Goal: Information Seeking & Learning: Learn about a topic

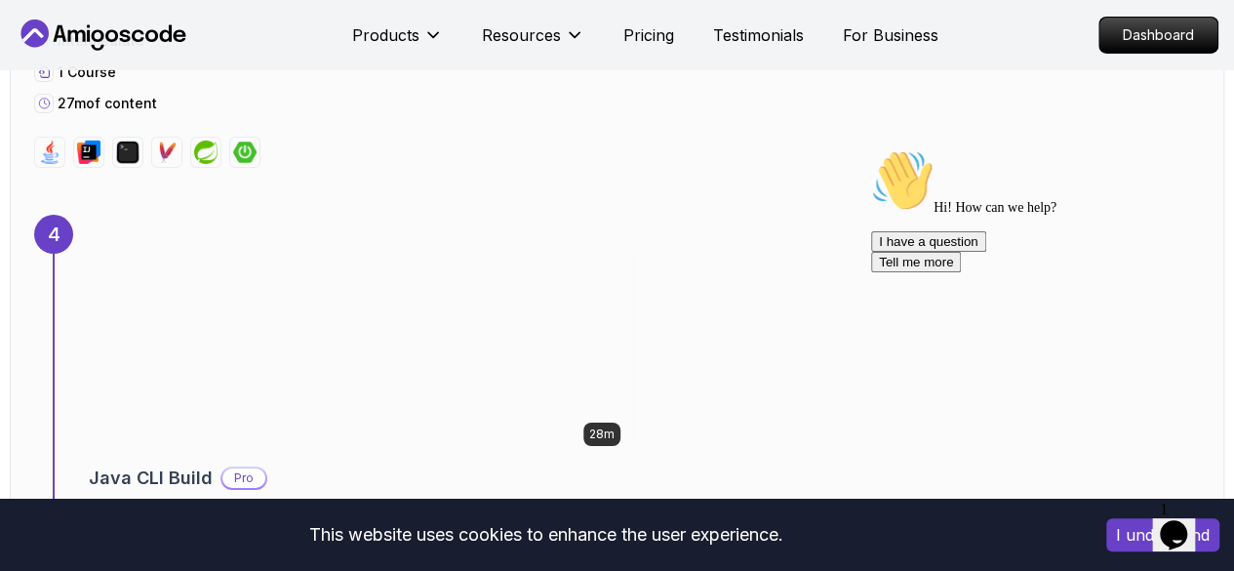
scroll to position [3425, 0]
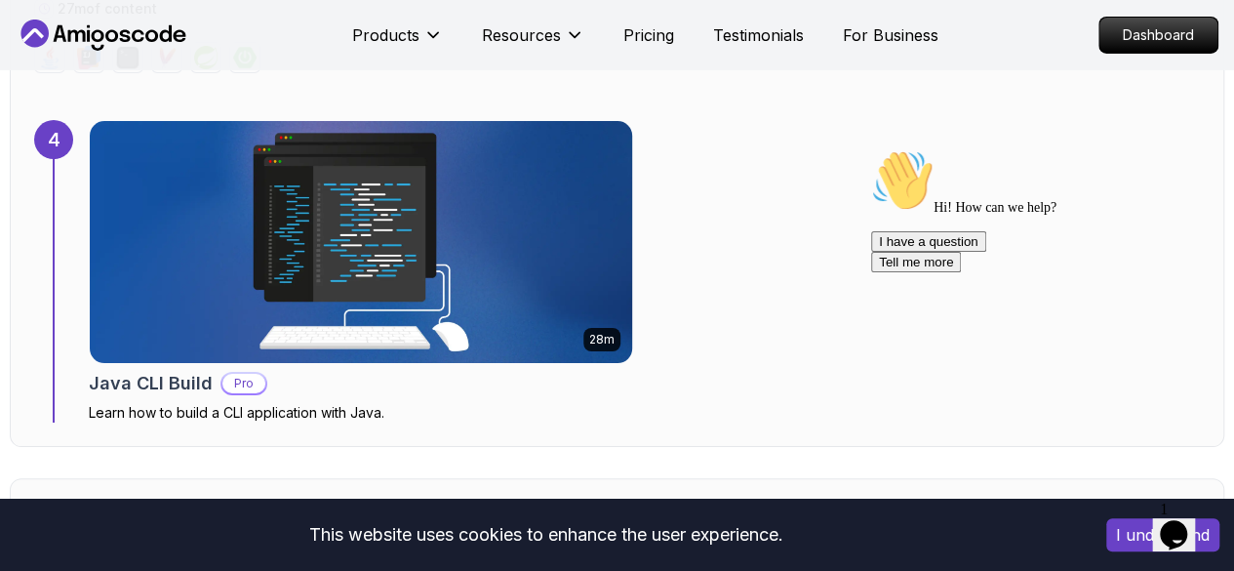
click at [343, 370] on div "Java CLI Build Pro" at bounding box center [361, 383] width 544 height 27
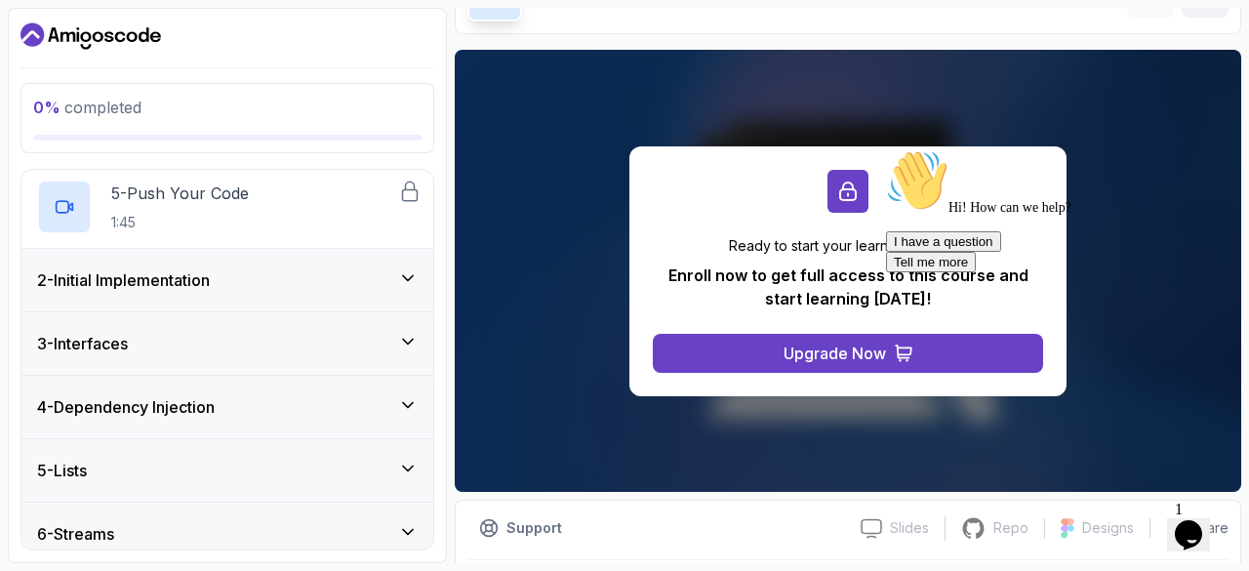
scroll to position [659, 0]
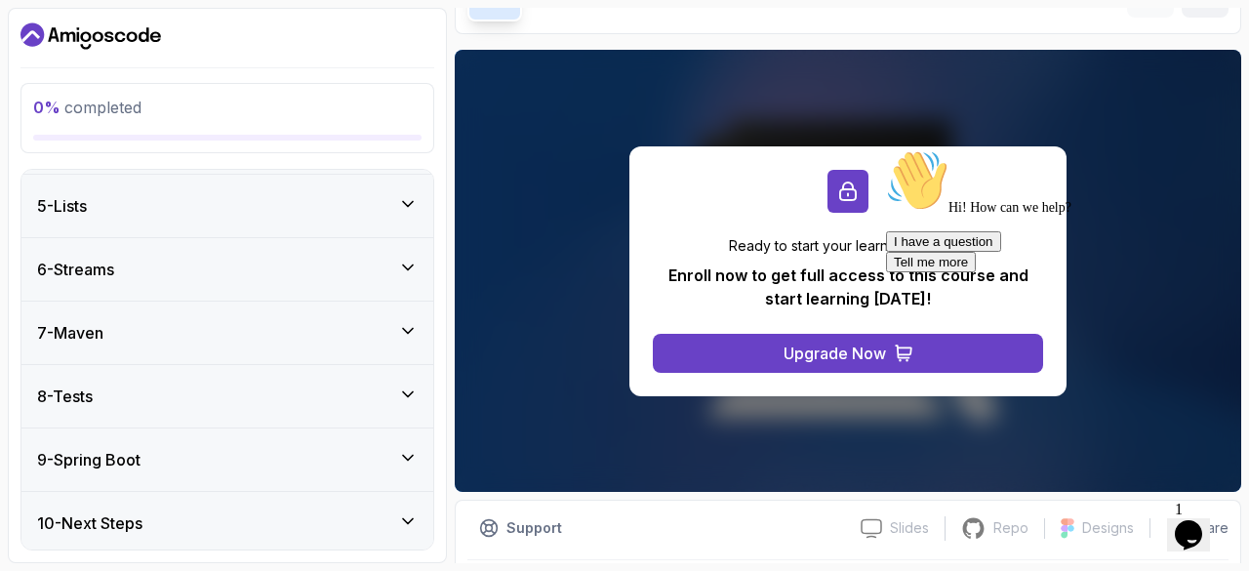
click at [405, 456] on icon at bounding box center [408, 458] width 20 height 20
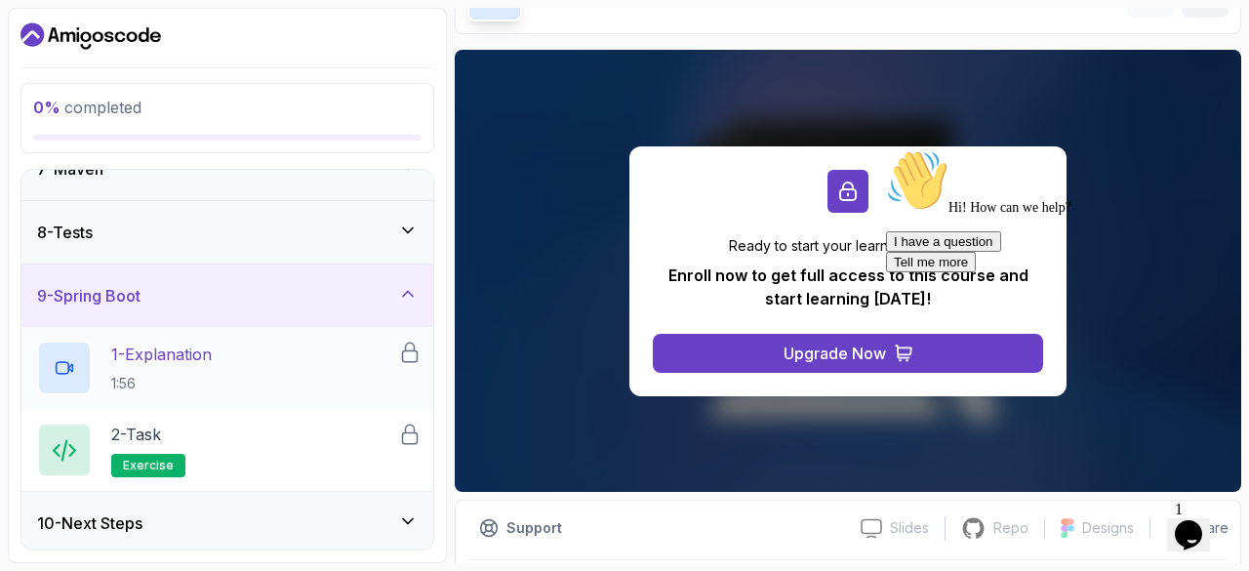
scroll to position [0, 0]
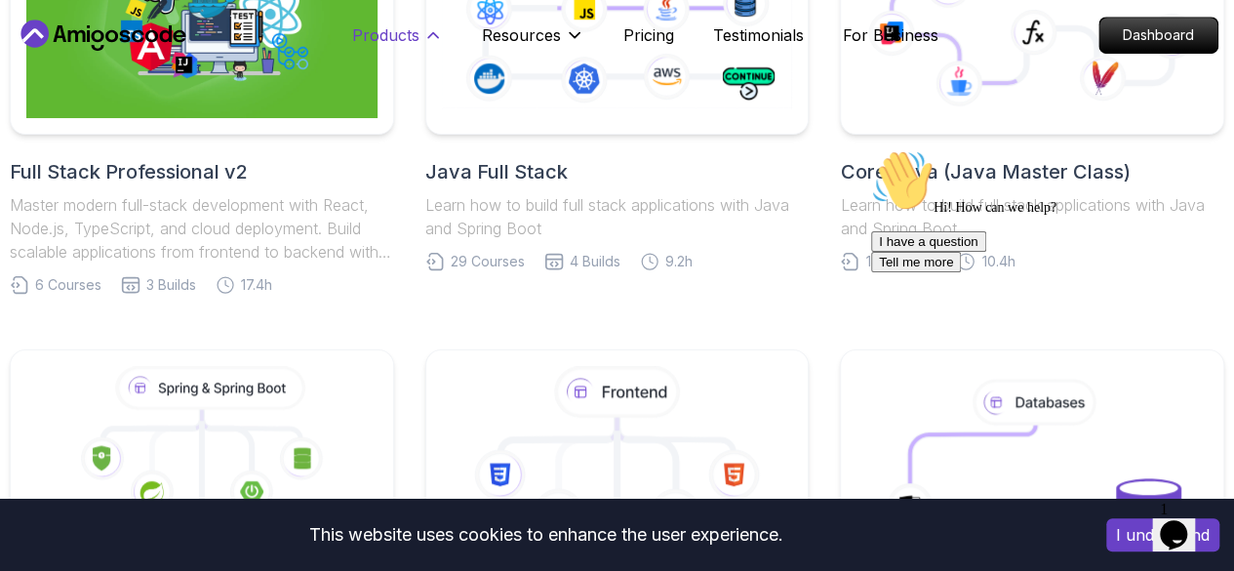
scroll to position [647, 0]
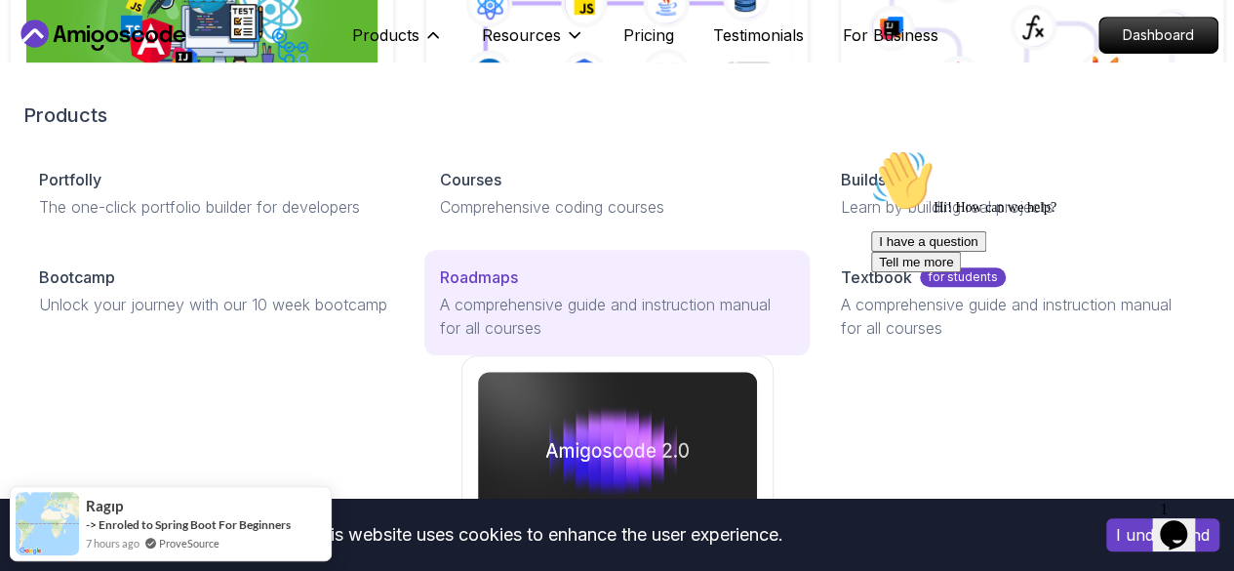
click at [440, 340] on p "A comprehensive guide and instruction manual for all courses" at bounding box center [617, 316] width 354 height 47
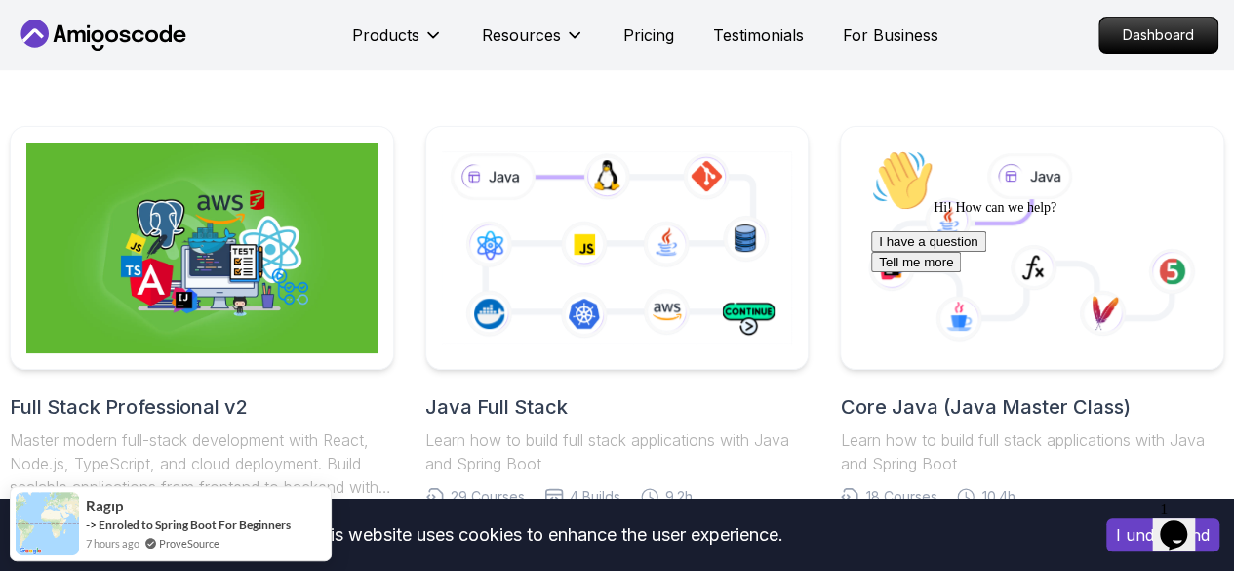
scroll to position [416, 0]
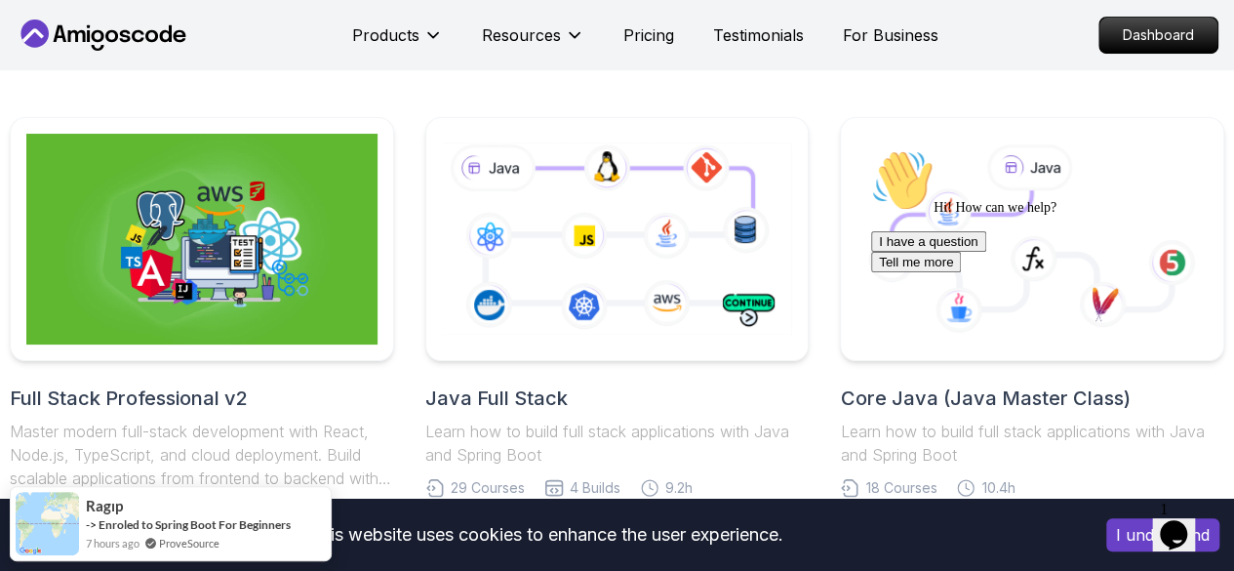
click at [615, 414] on div "Java Full Stack Learn how to build full stack applications with Java and Spring…" at bounding box center [617, 425] width 384 height 82
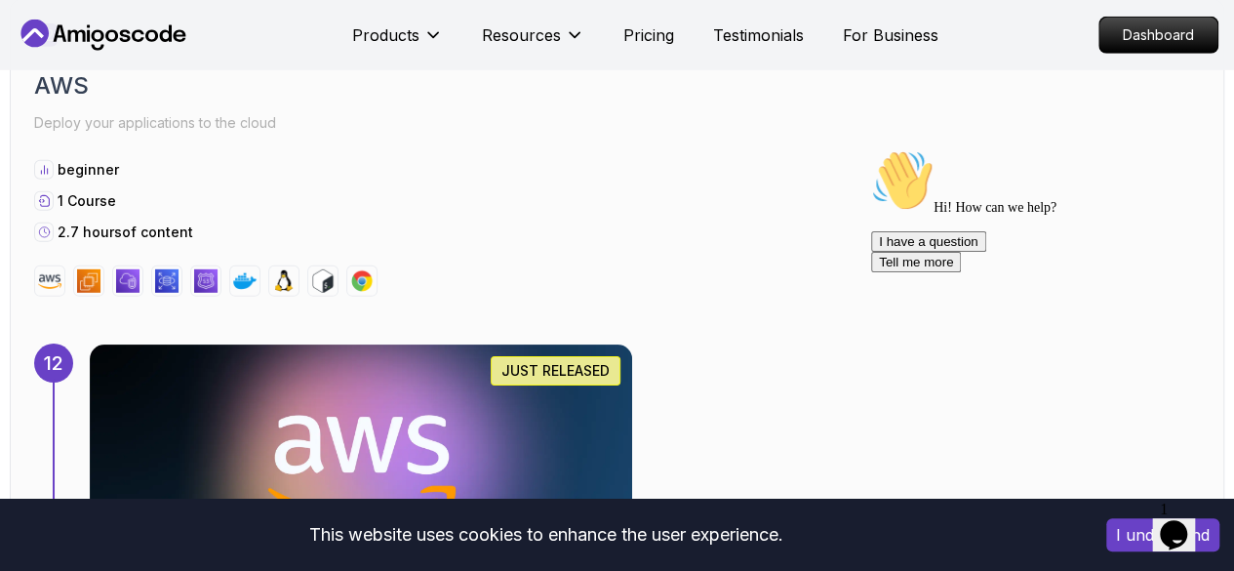
scroll to position [10389, 0]
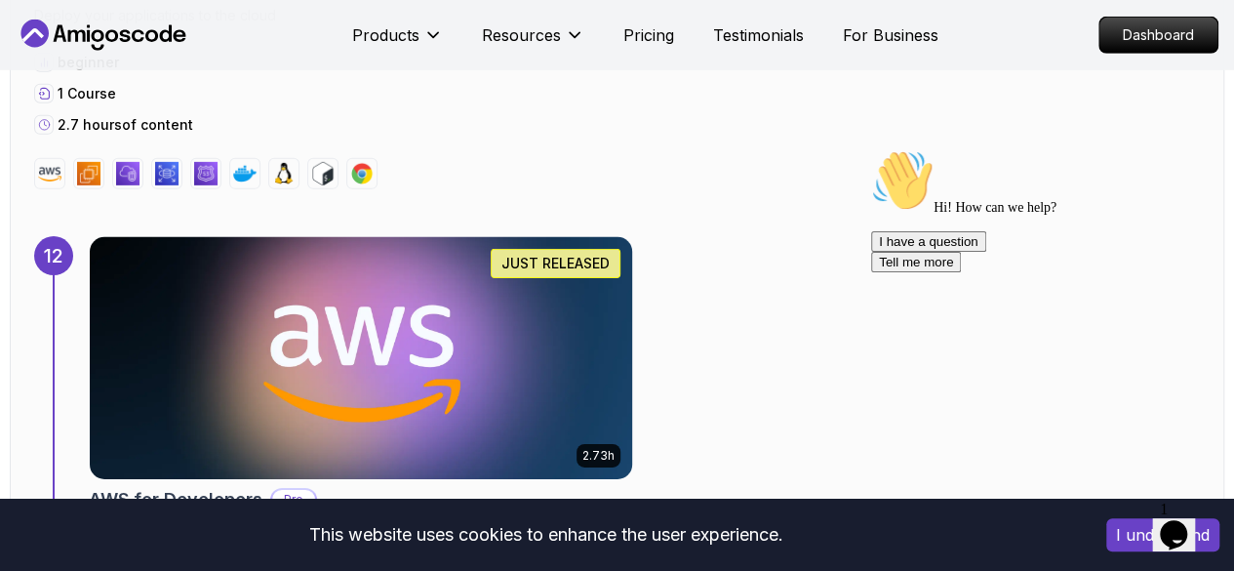
click at [417, 259] on img at bounding box center [360, 358] width 569 height 254
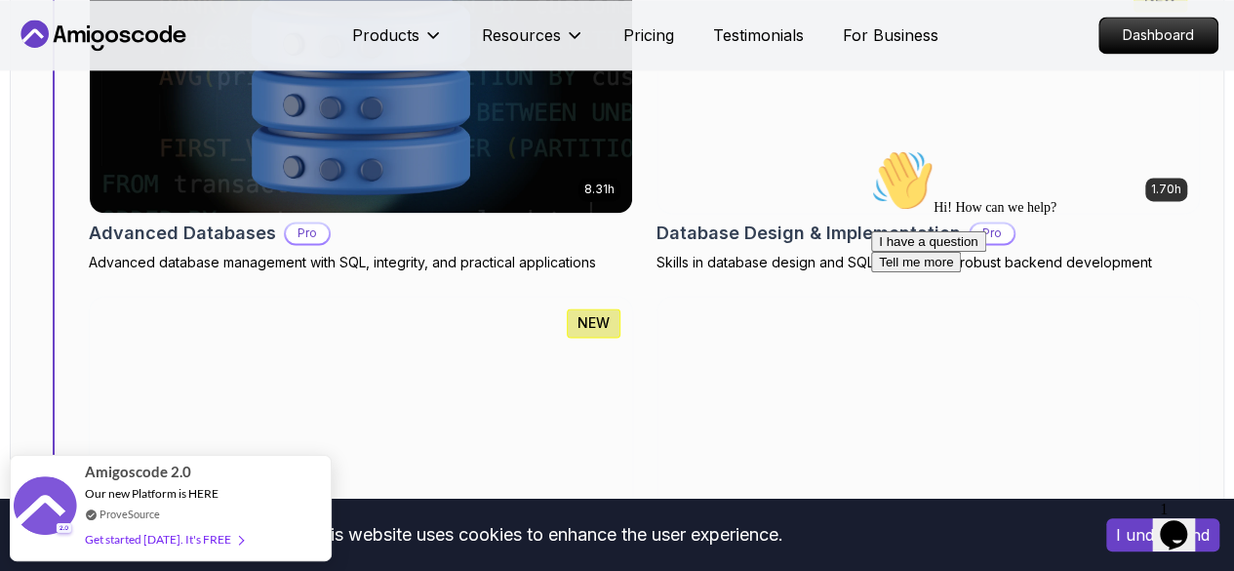
scroll to position [8886, 0]
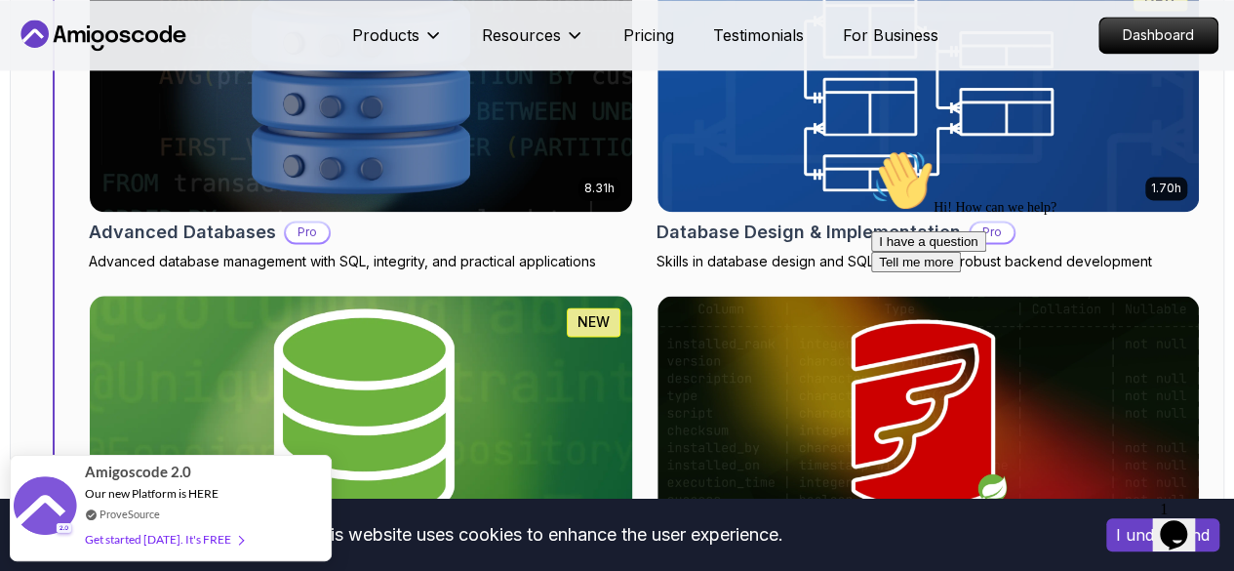
click at [250, 290] on img at bounding box center [360, 417] width 569 height 254
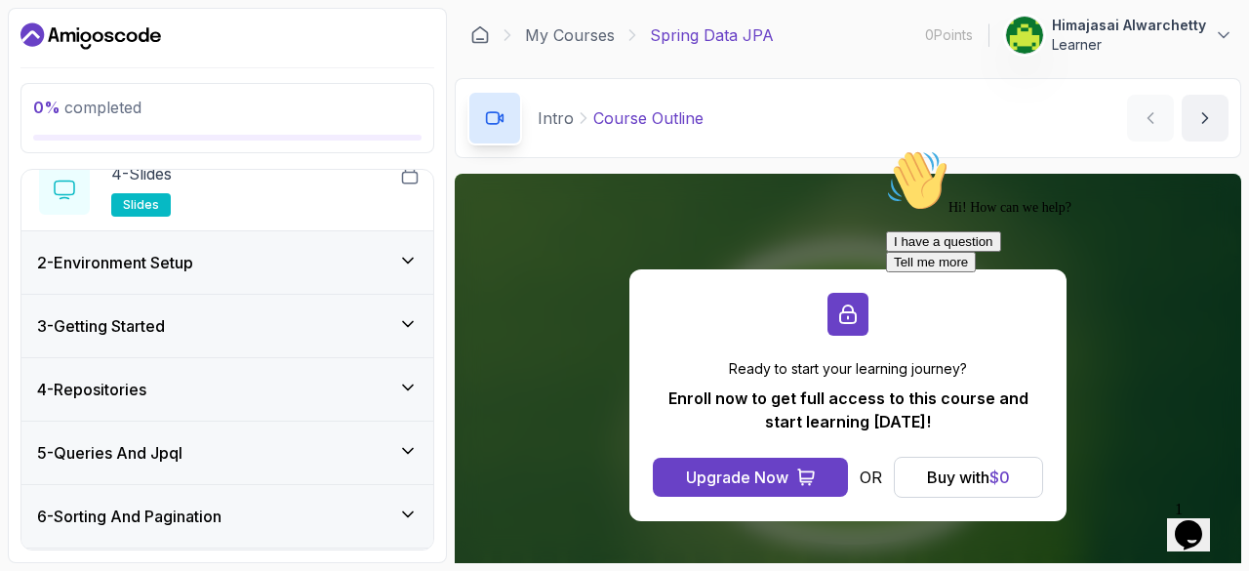
scroll to position [331, 0]
click at [388, 455] on div "5 - Queries And Jpql" at bounding box center [227, 451] width 381 height 23
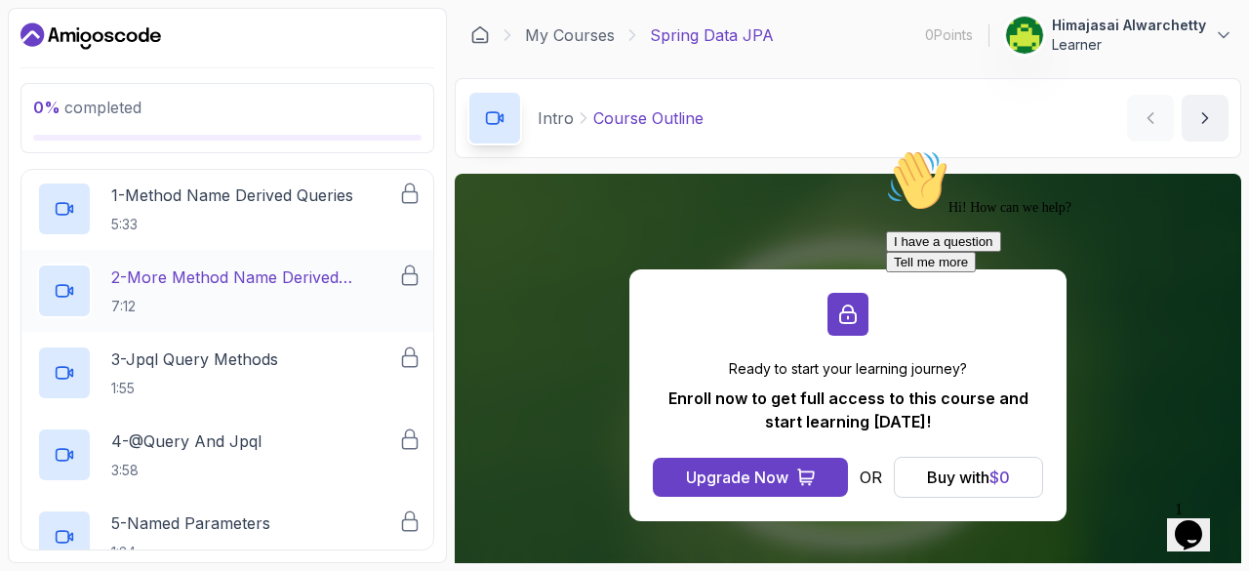
scroll to position [0, 0]
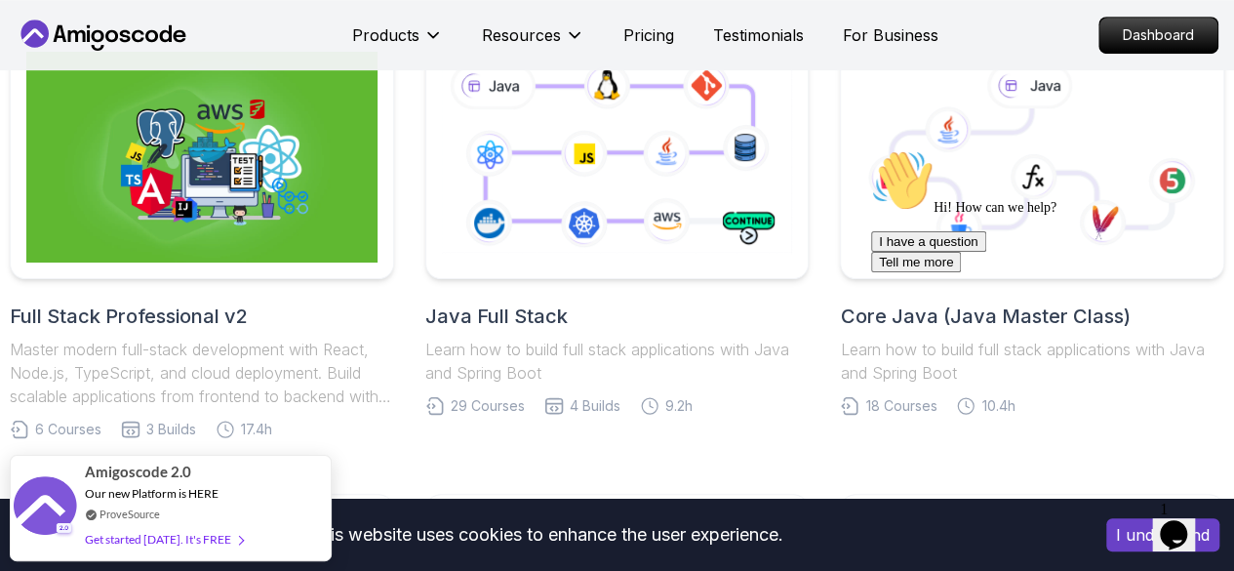
scroll to position [530, 0]
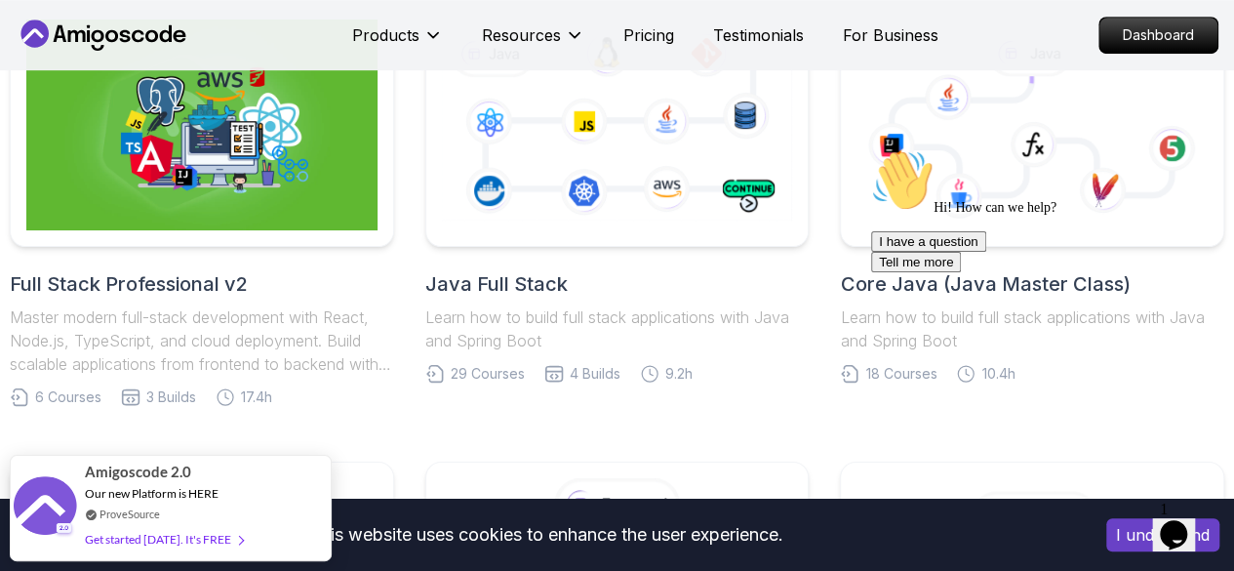
click at [544, 278] on h2 "Java Full Stack" at bounding box center [617, 283] width 384 height 27
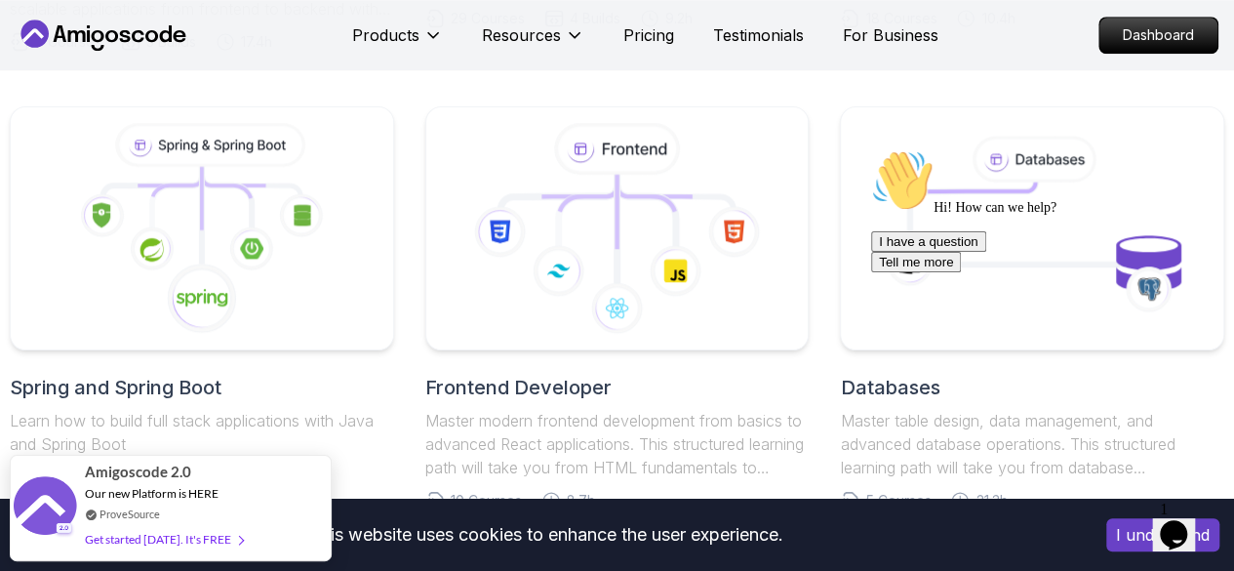
scroll to position [1008, 0]
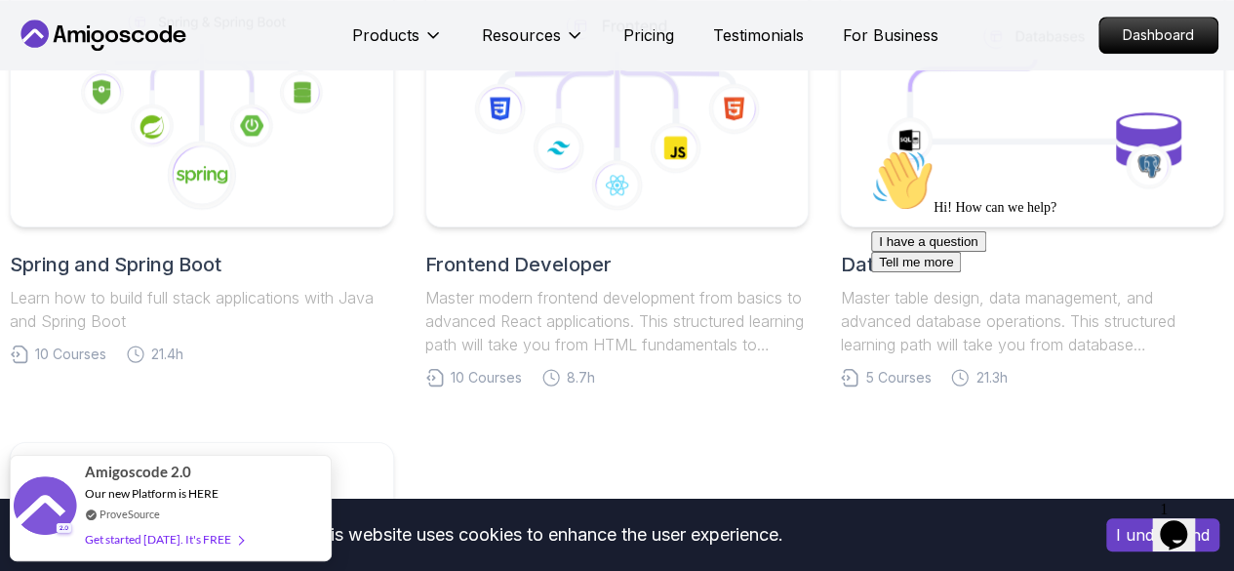
click at [242, 276] on h2 "Spring and Spring Boot" at bounding box center [202, 264] width 384 height 27
